Goal: Task Accomplishment & Management: Complete application form

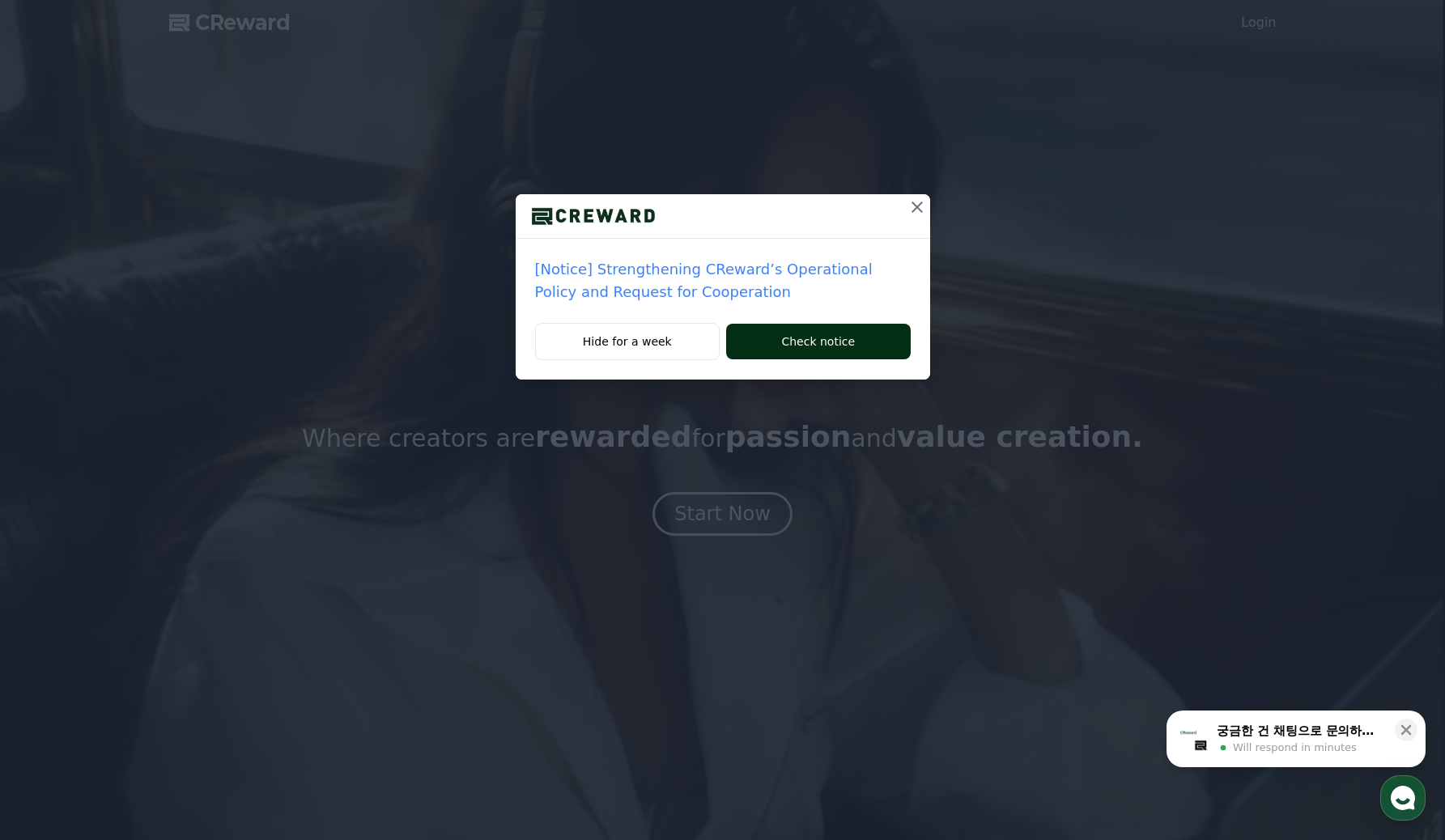
click at [794, 353] on button "Check notice" at bounding box center [818, 341] width 184 height 36
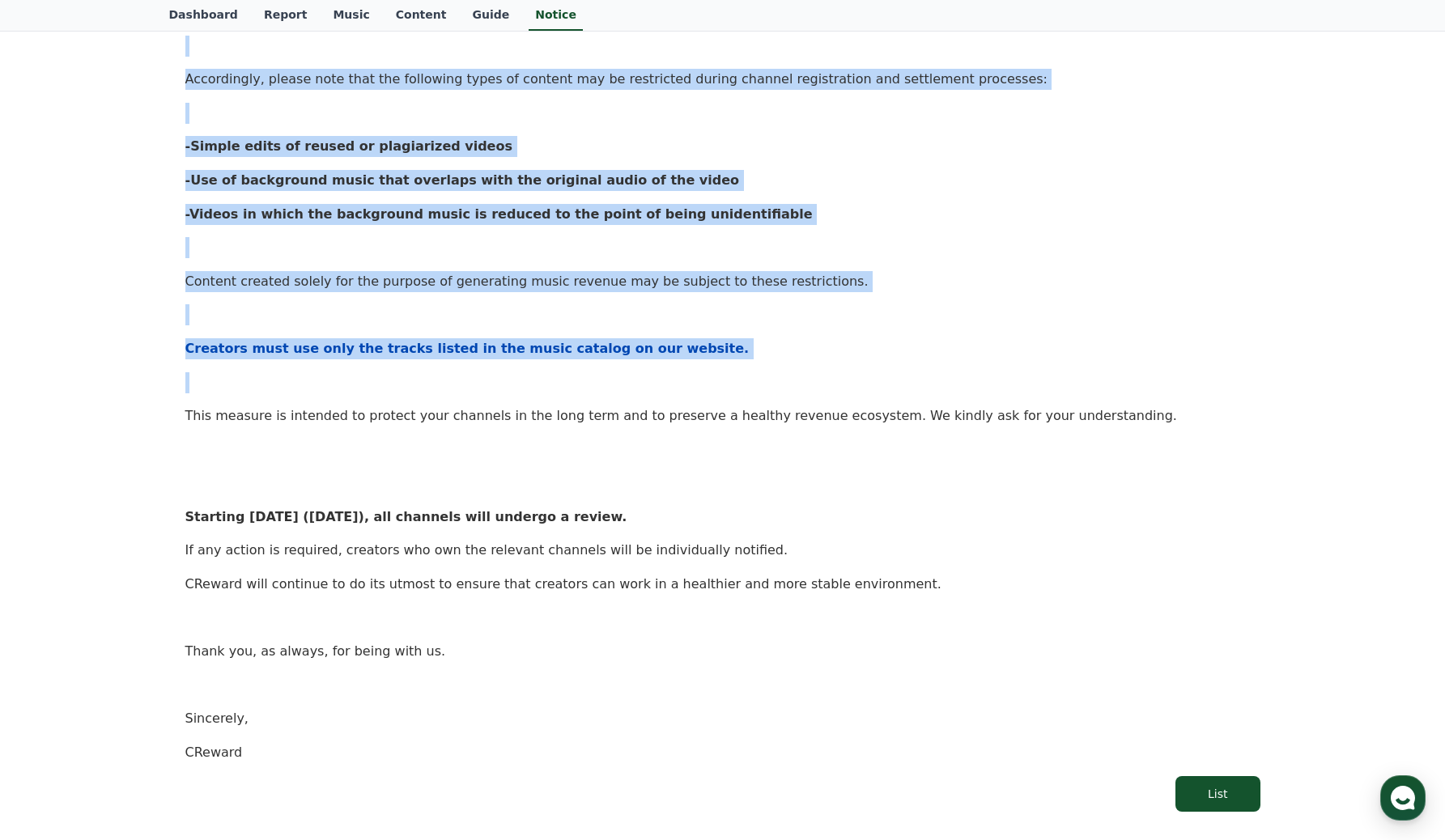
scroll to position [454, 0]
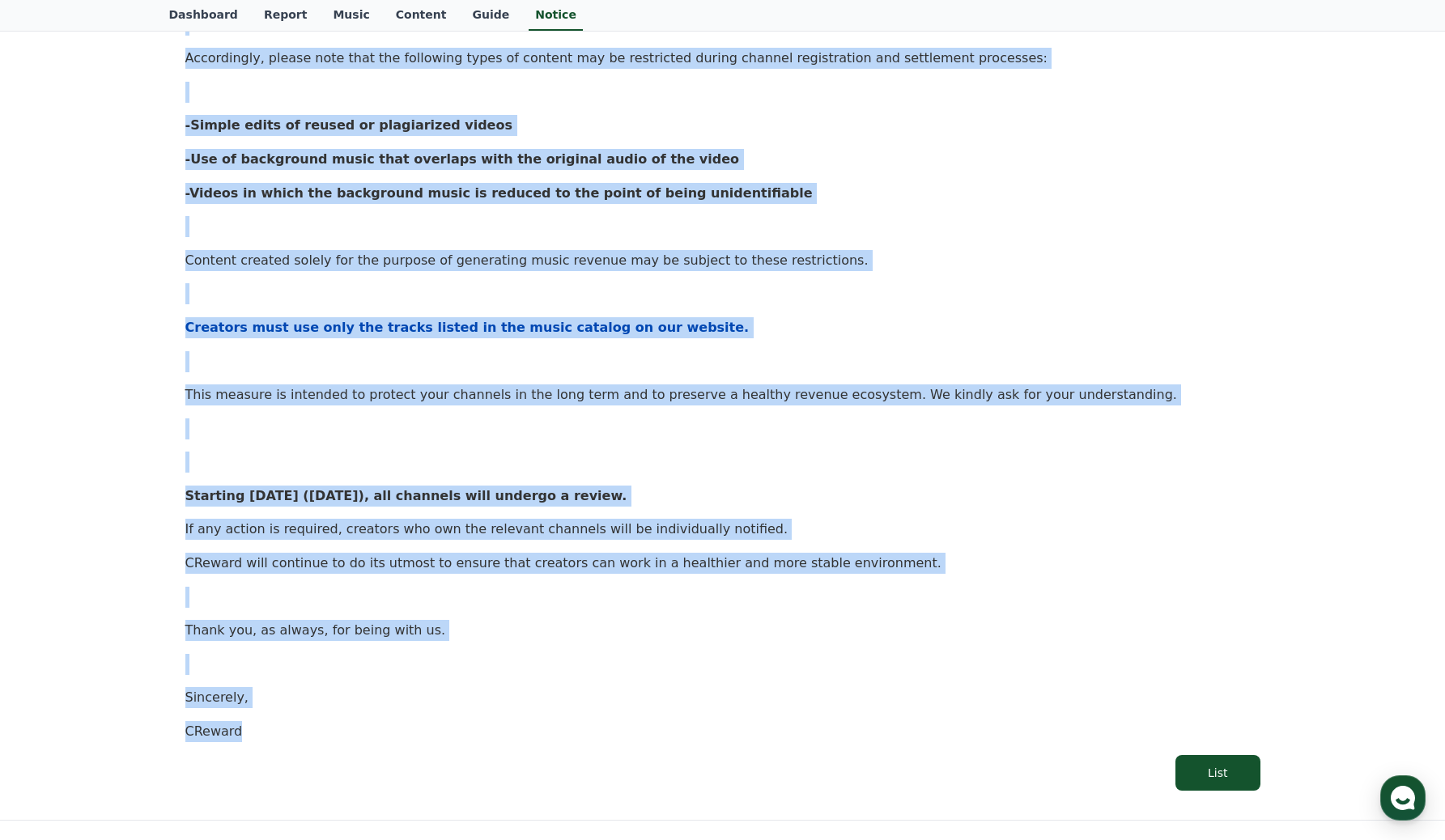
drag, startPoint x: 157, startPoint y: 190, endPoint x: 383, endPoint y: 746, distance: 600.2
click at [383, 745] on div "Notice FAQ [Notice] Strengthening CReward’s Operational Policy and Request for …" at bounding box center [723, 222] width 1134 height 1197
copy div "[Notice] Strengthening CReward’s Operational Policy and Request for Cooperation…"
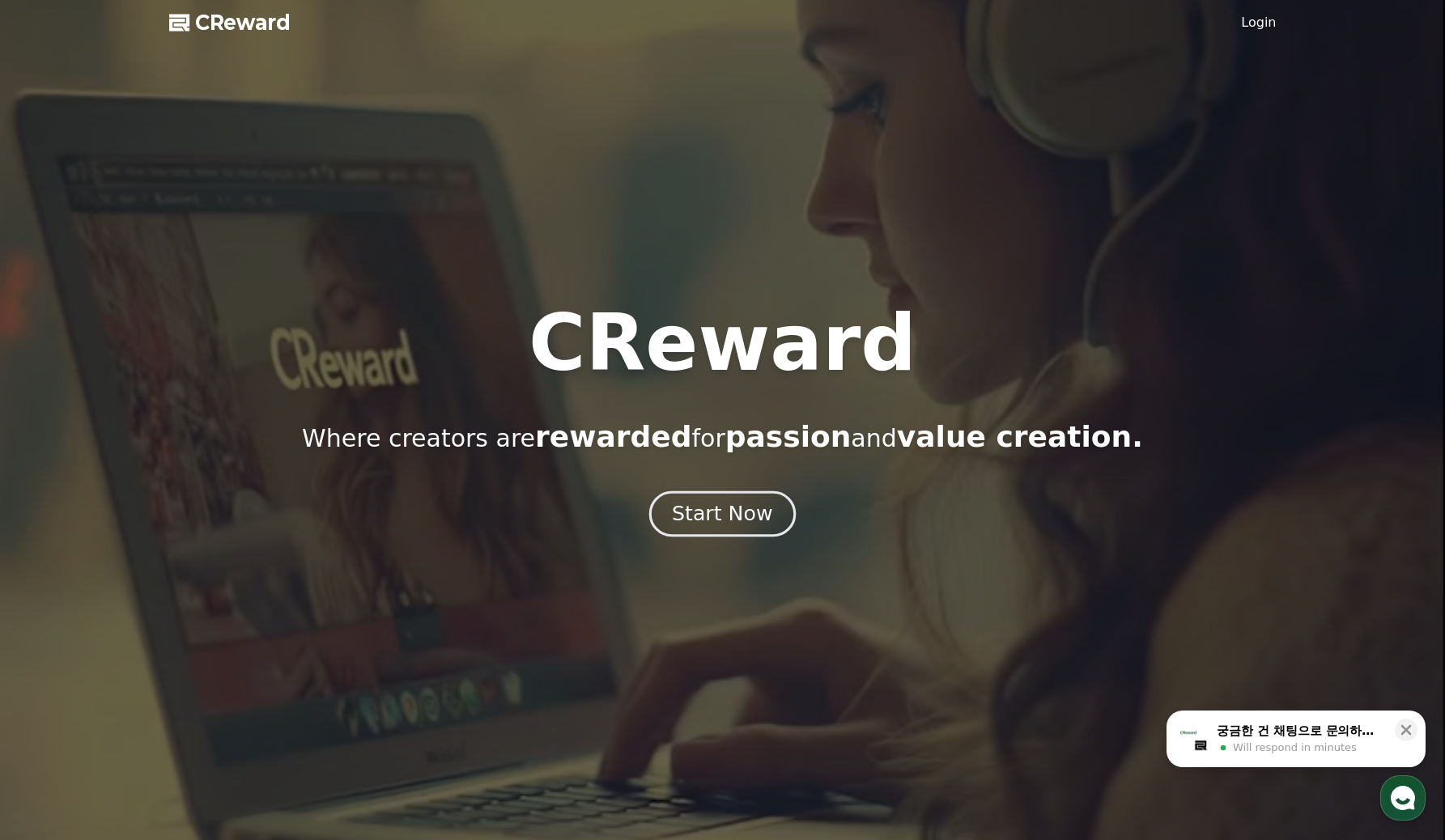
click at [717, 528] on button "Start Now" at bounding box center [723, 514] width 146 height 46
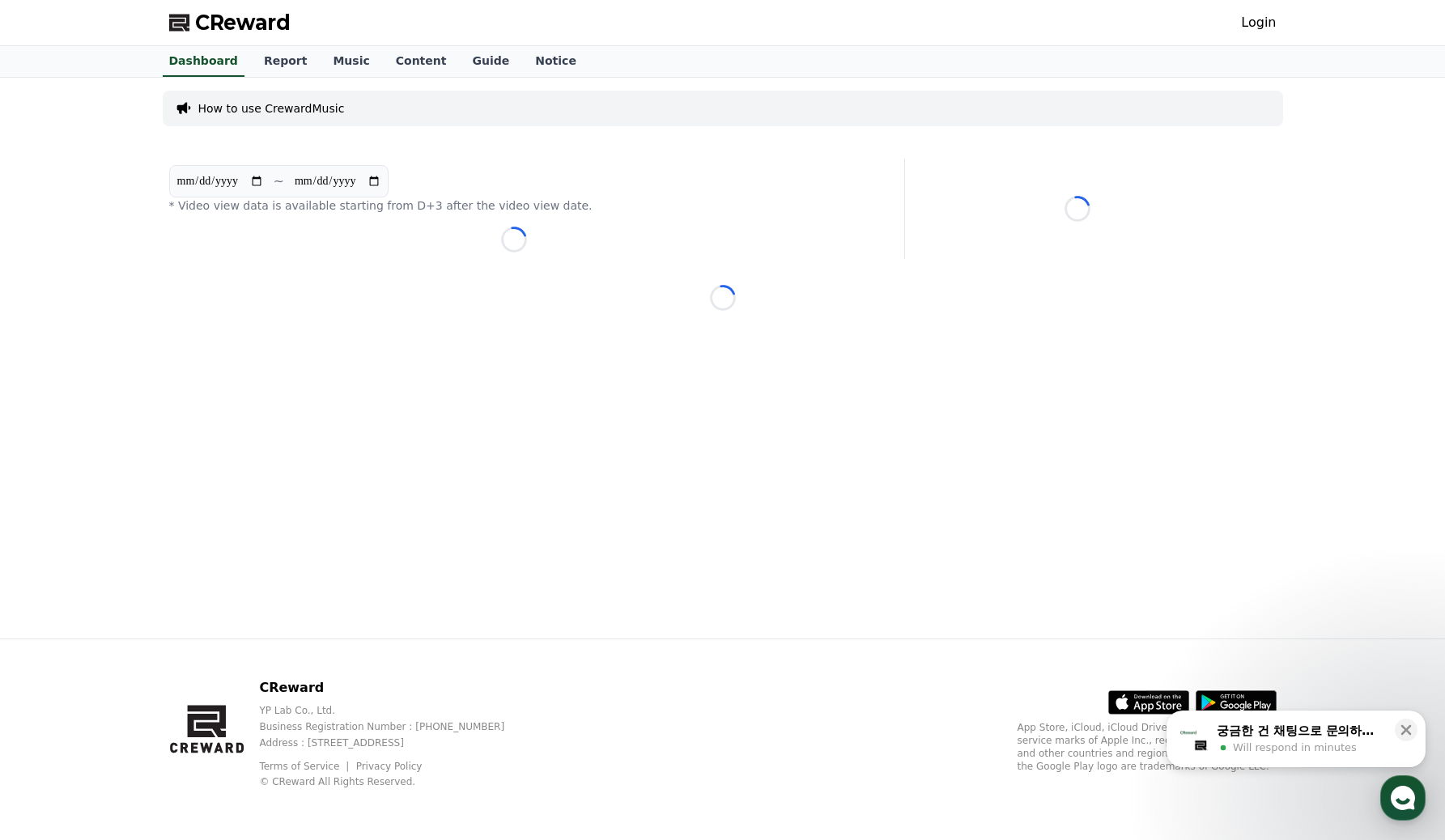
click at [1256, 29] on link "Login" at bounding box center [1258, 22] width 35 height 19
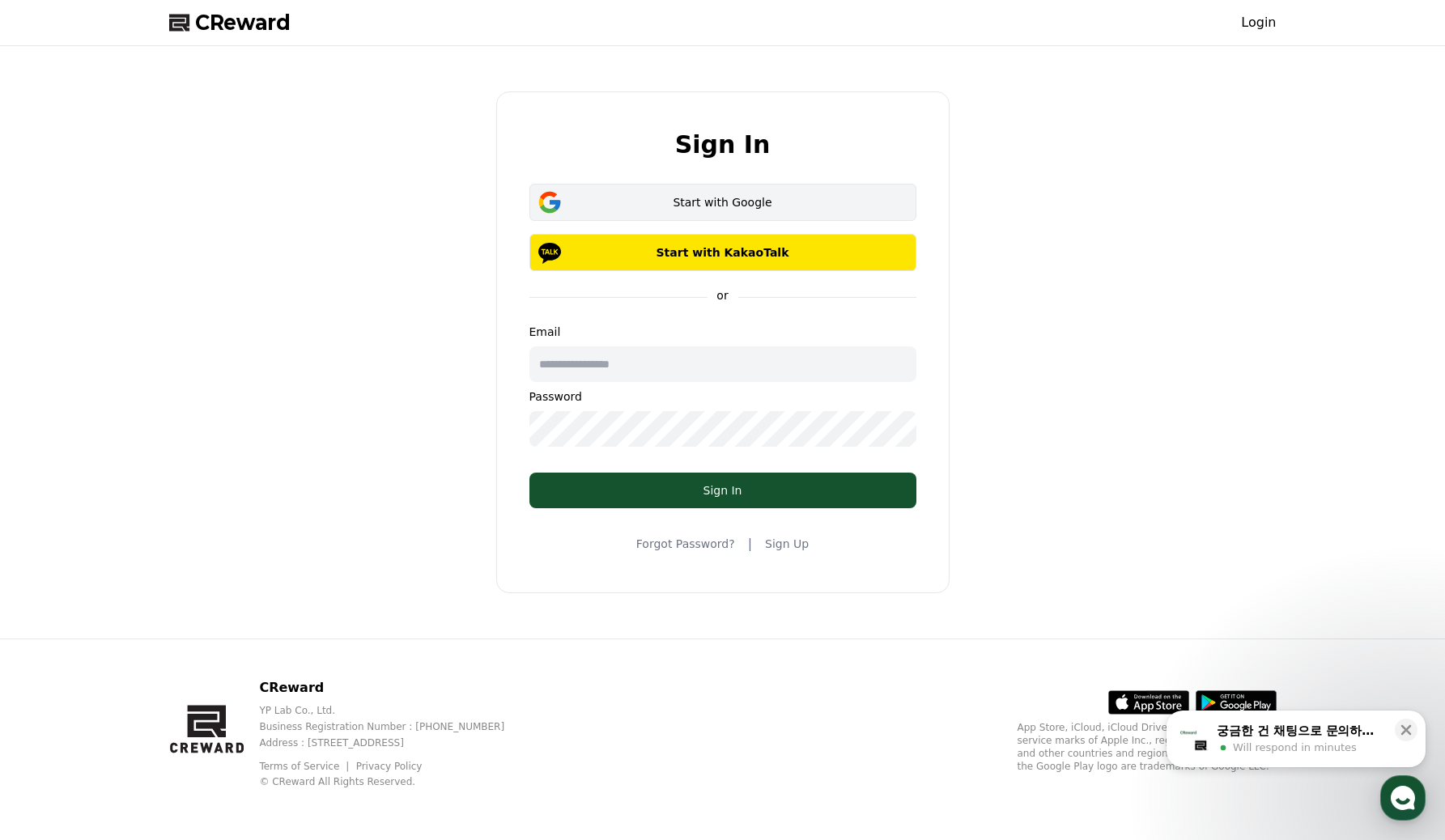
click at [761, 199] on div "Start with Google" at bounding box center [723, 202] width 340 height 16
